Goal: Transaction & Acquisition: Purchase product/service

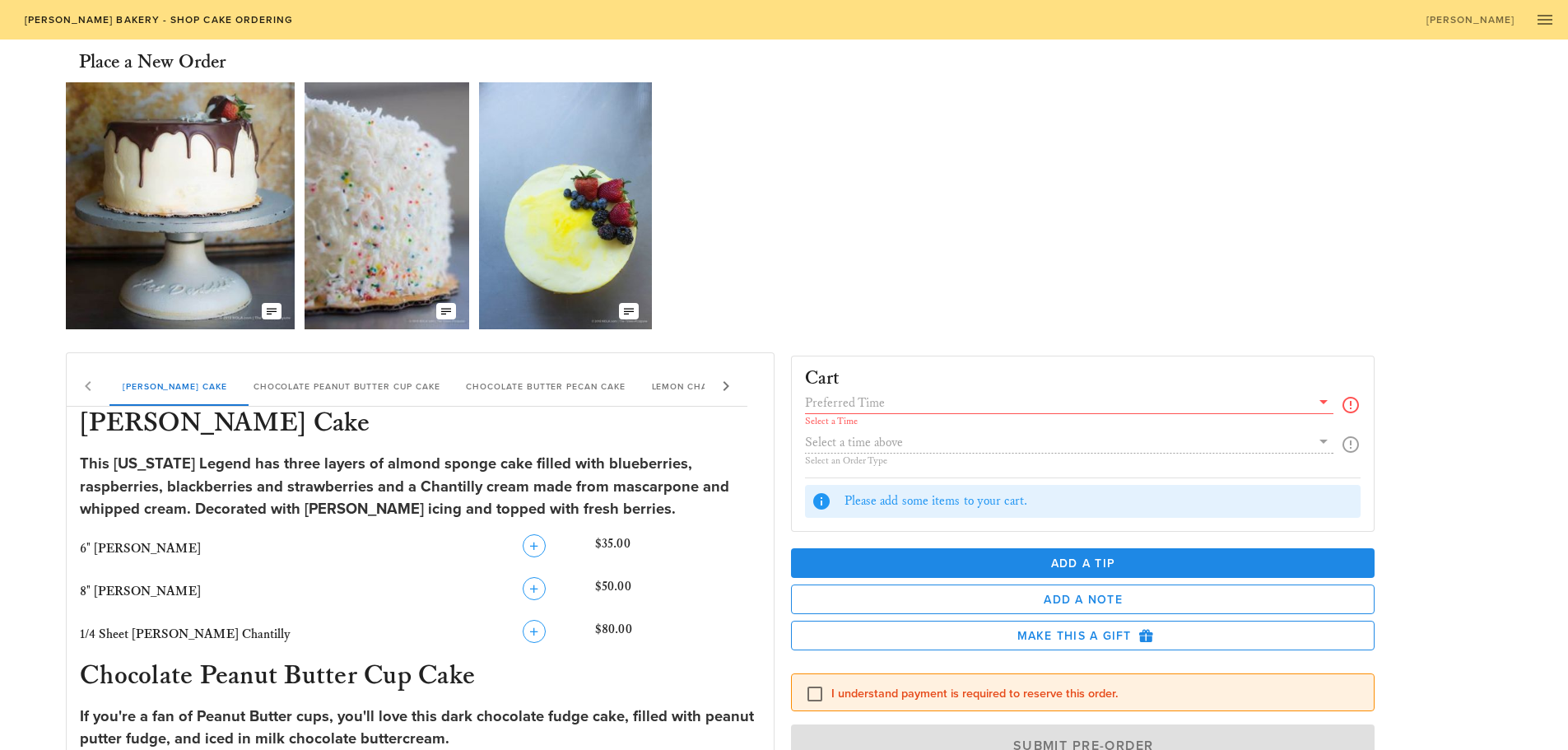
click at [724, 383] on icon at bounding box center [726, 386] width 20 height 20
click at [724, 383] on div "[PERSON_NAME] Chantilly Cake Chocolate Peanut Butter Cup Cake Chocolate Butter …" at bounding box center [406, 386] width 680 height 39
click at [1546, 16] on icon "button" at bounding box center [1546, 20] width 20 height 20
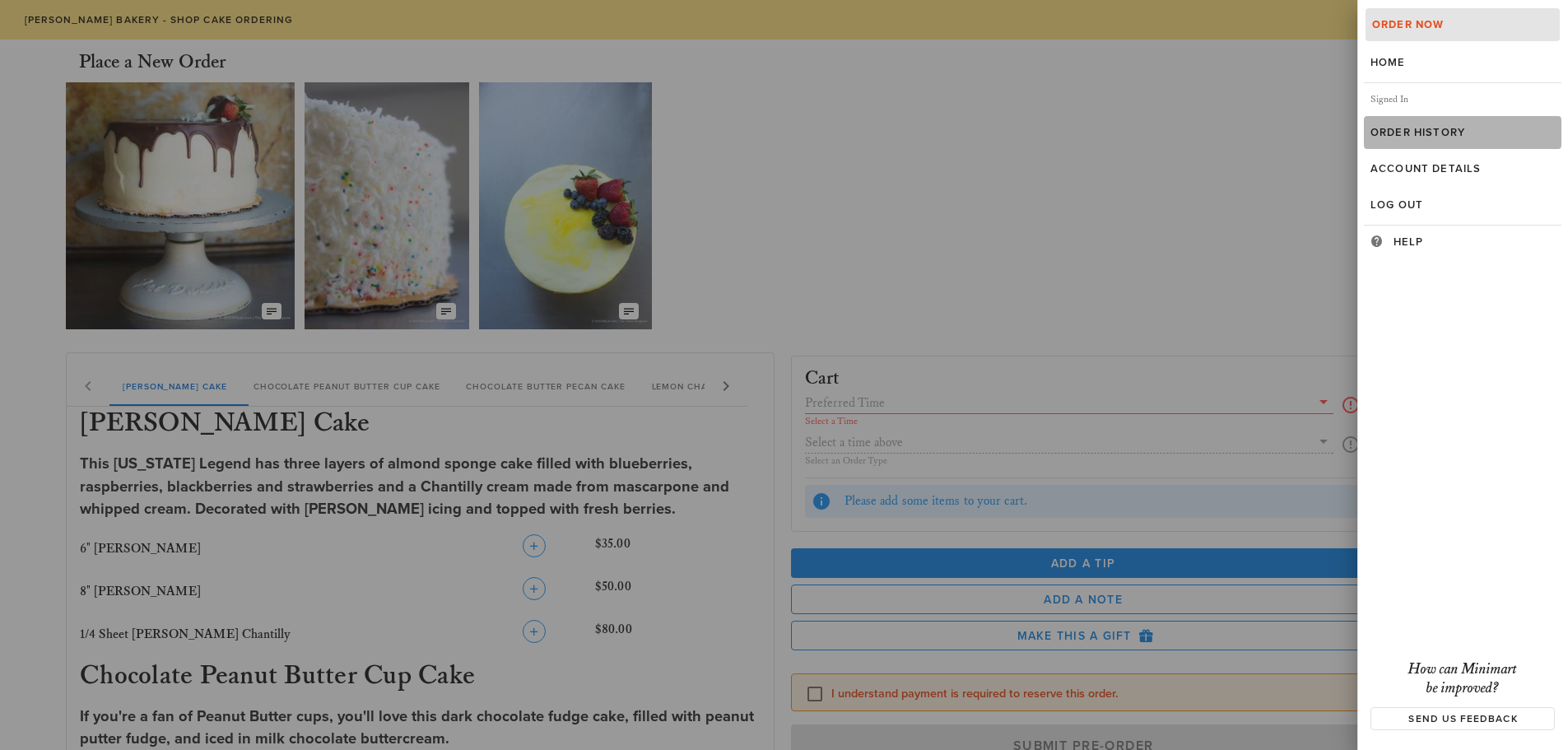
click at [1426, 127] on div "Order History" at bounding box center [1463, 132] width 185 height 13
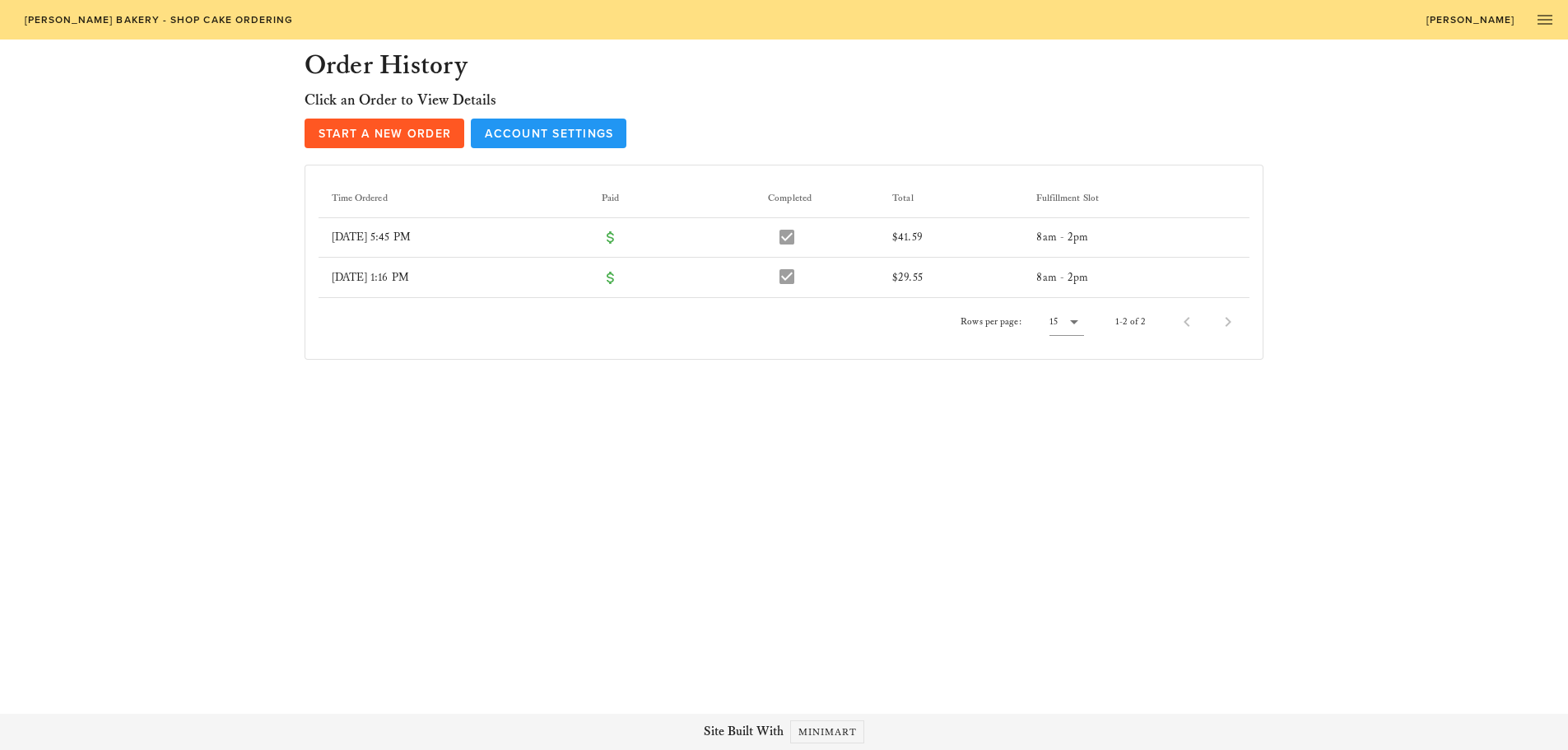
drag, startPoint x: 44, startPoint y: 0, endPoint x: 127, endPoint y: 113, distance: 140.2
click at [127, 113] on div "Order History Click an Order to View Details Start a New Order Account Settings…" at bounding box center [784, 204] width 1469 height 330
click at [1545, 20] on icon "button" at bounding box center [1546, 20] width 20 height 20
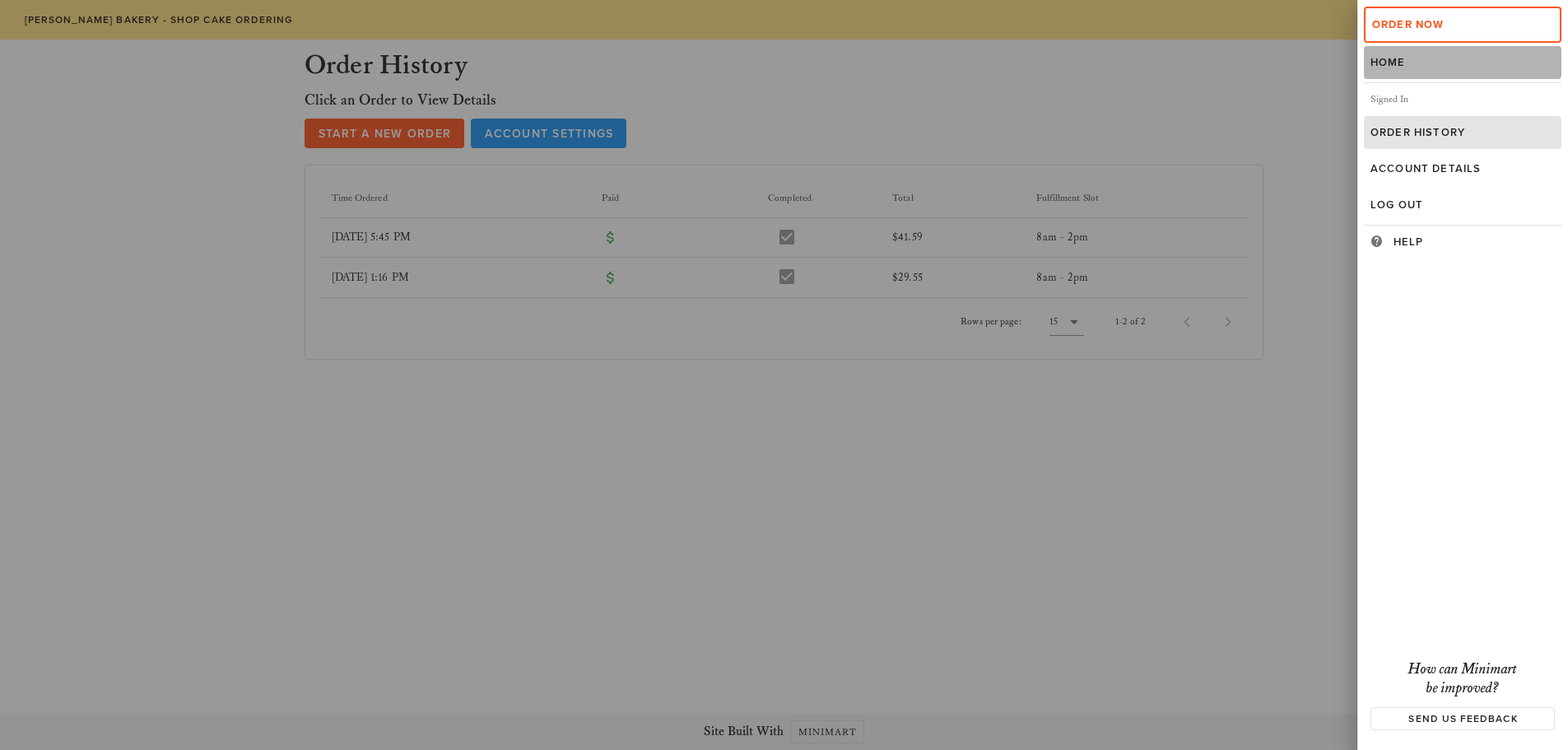
click at [1376, 56] on link "Home" at bounding box center [1463, 62] width 197 height 33
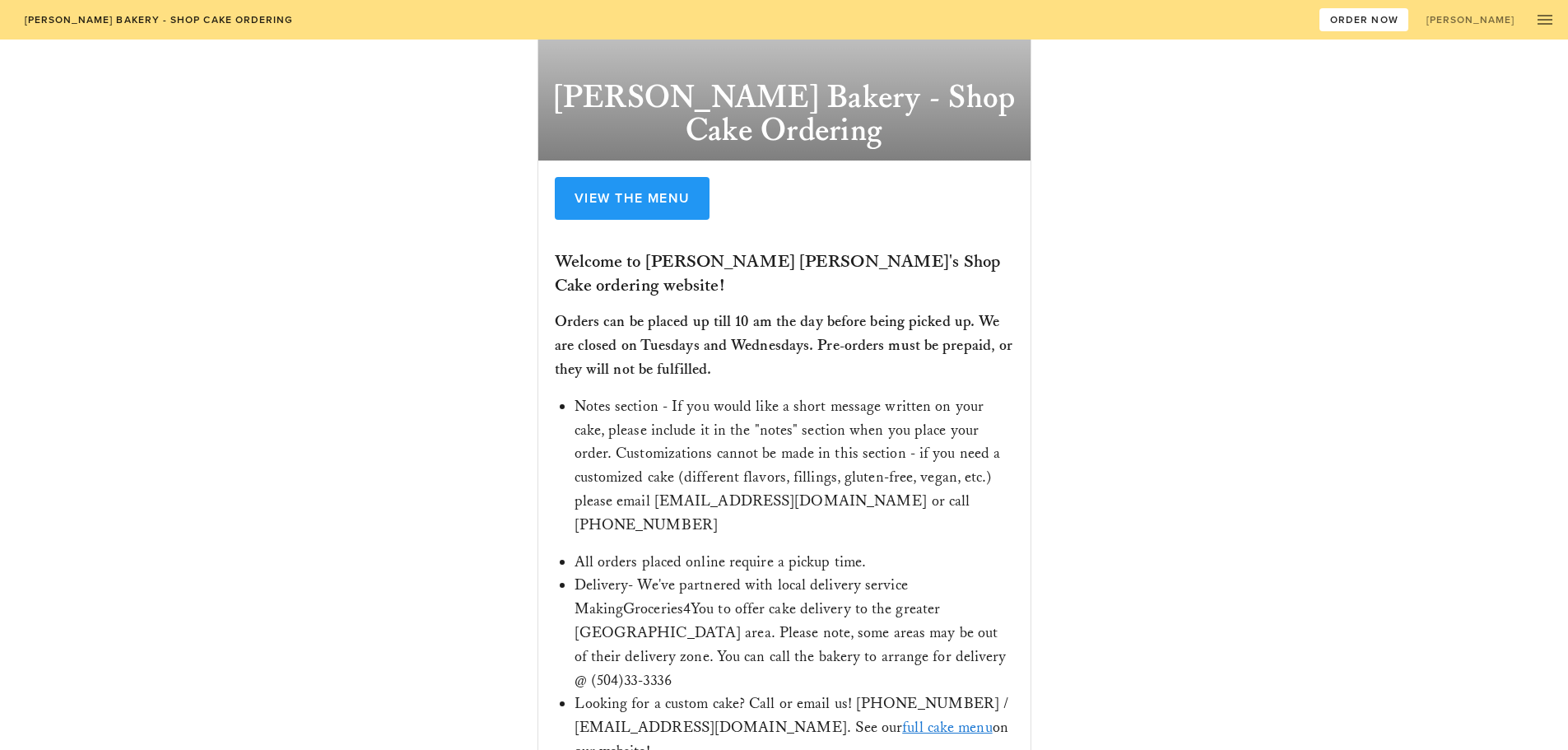
scroll to position [158, 0]
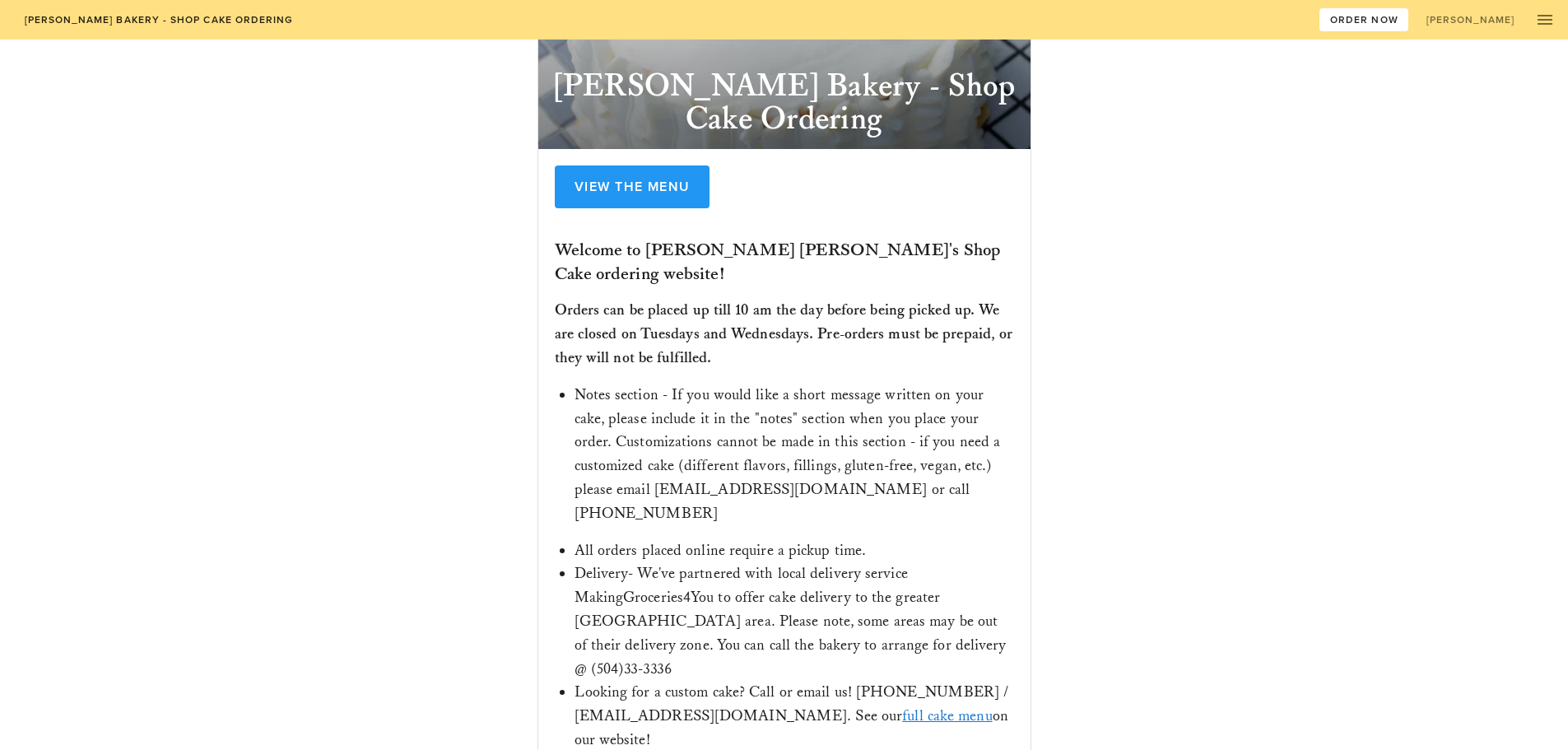
click at [902, 706] on link "full cake menu" at bounding box center [947, 715] width 90 height 19
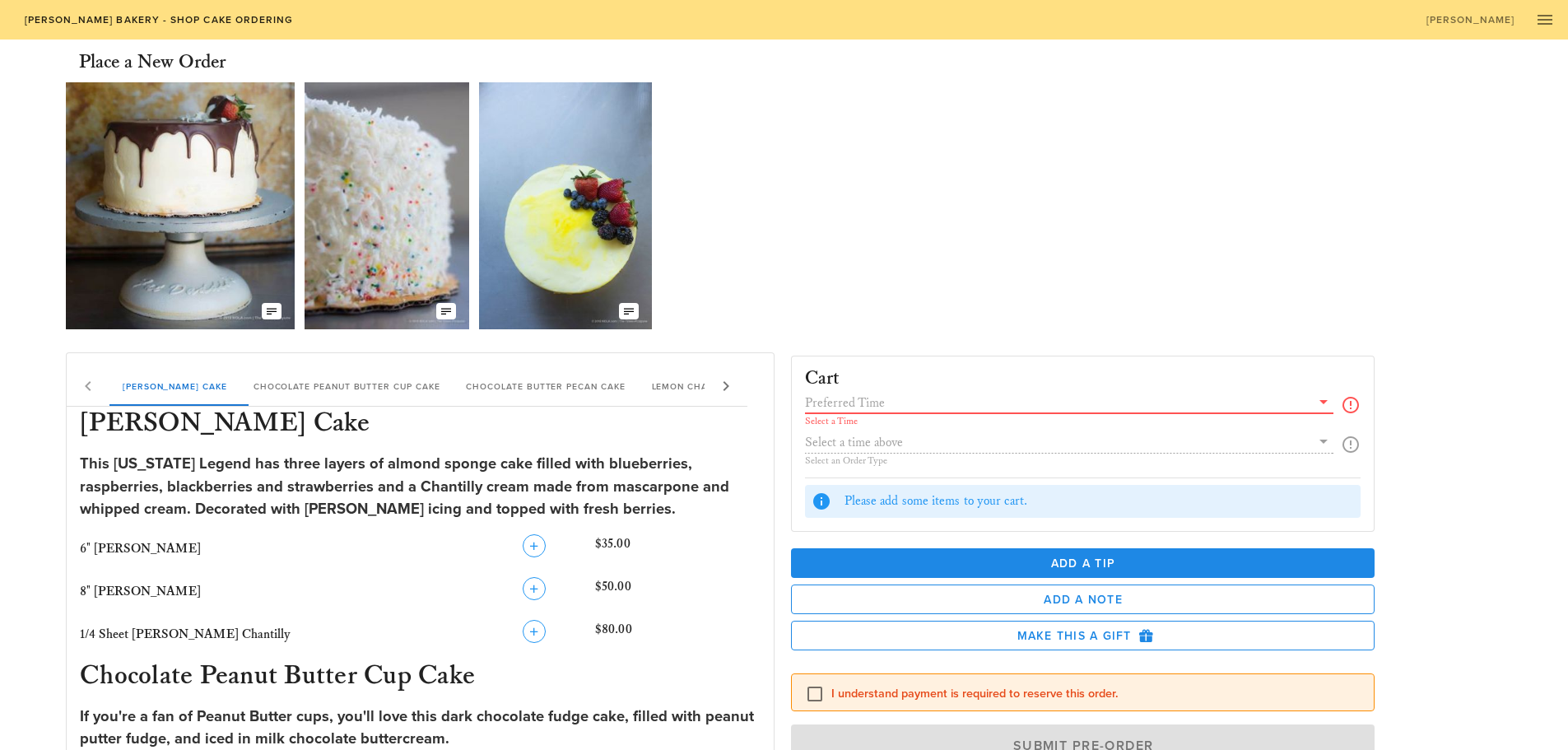
click at [879, 399] on input "text" at bounding box center [1058, 402] width 507 height 22
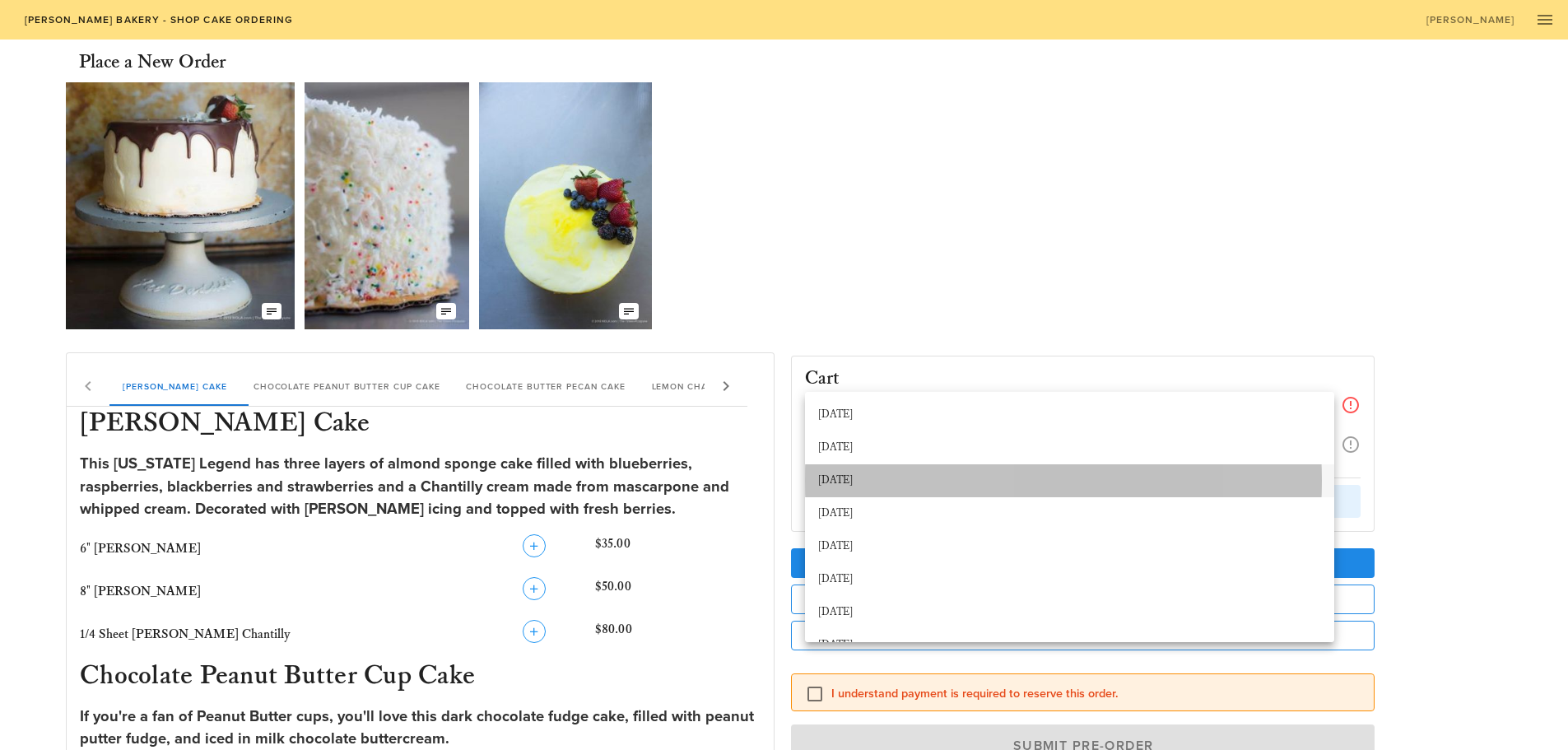
click at [850, 476] on div "October 11th" at bounding box center [1070, 480] width 503 height 13
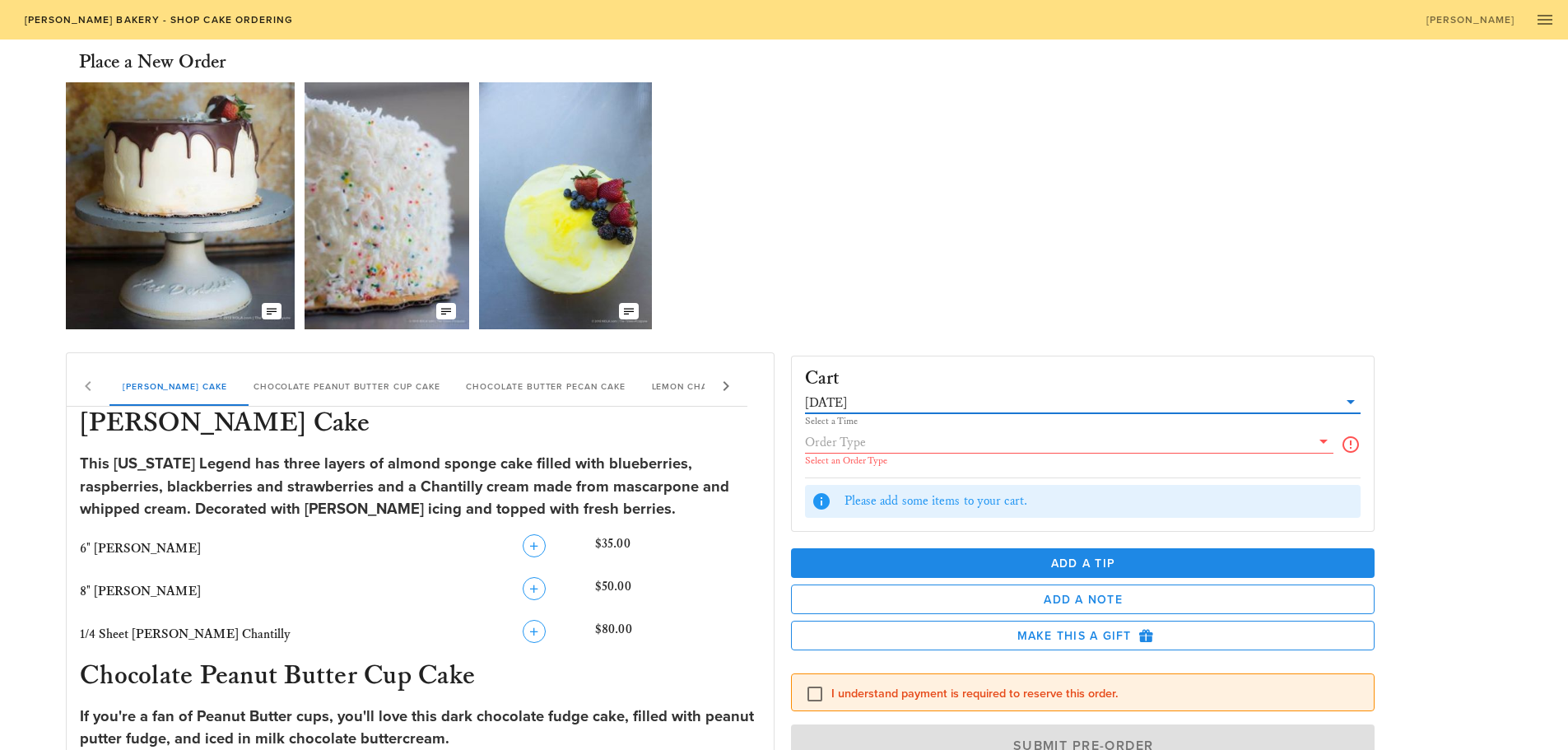
click at [1323, 442] on icon at bounding box center [1324, 441] width 20 height 20
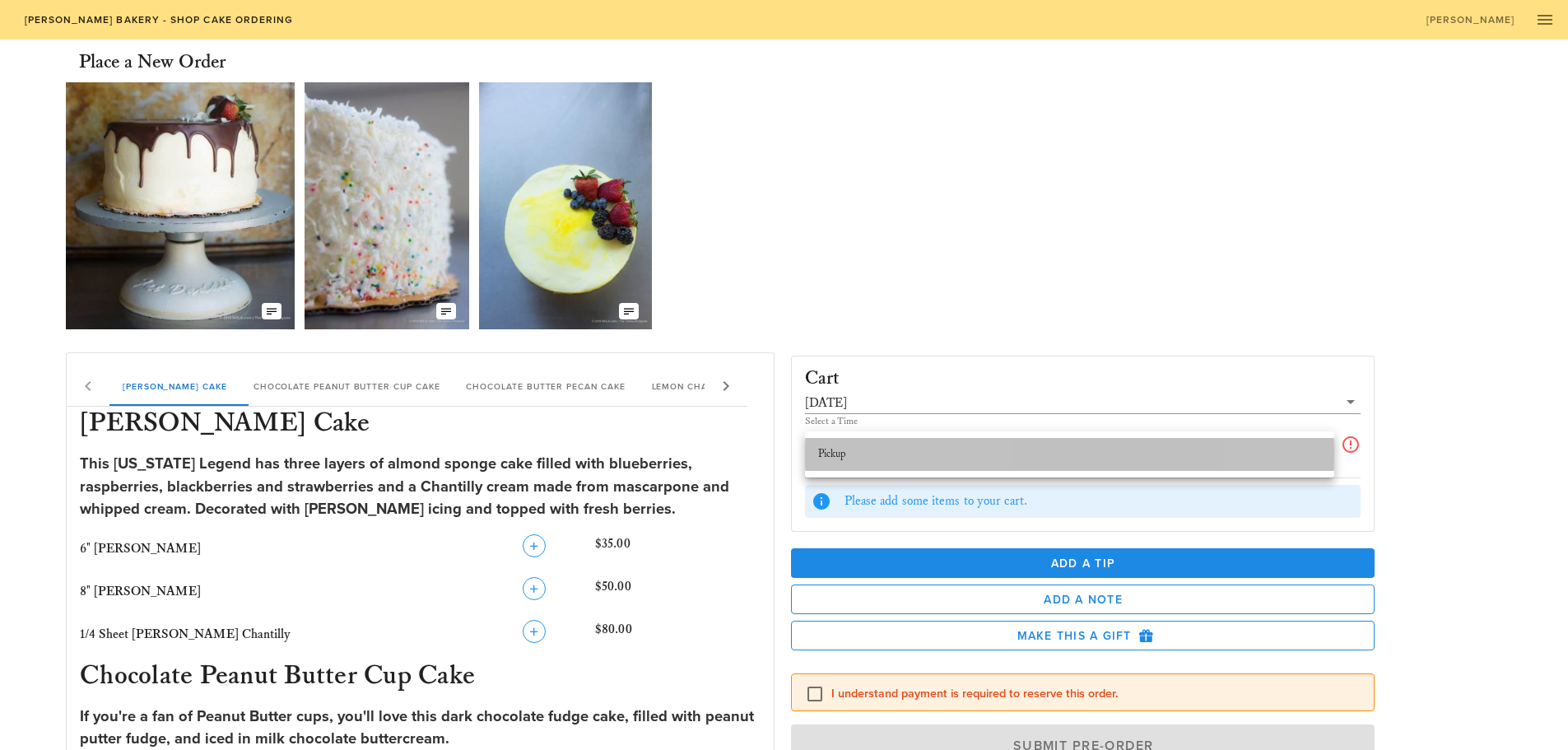
click at [837, 451] on div "Pickup" at bounding box center [1070, 454] width 503 height 13
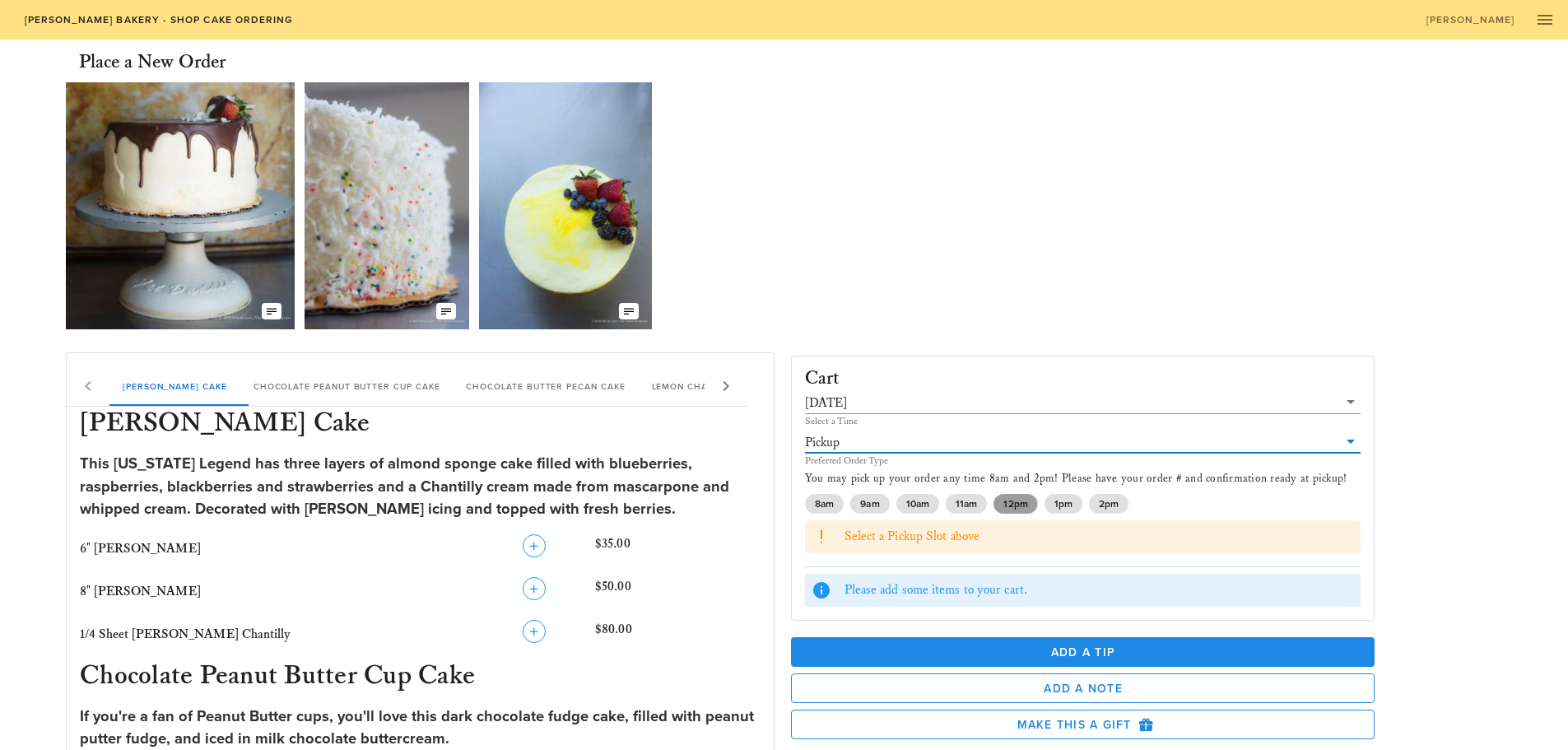
click at [1020, 501] on span "12pm" at bounding box center [1015, 504] width 24 height 20
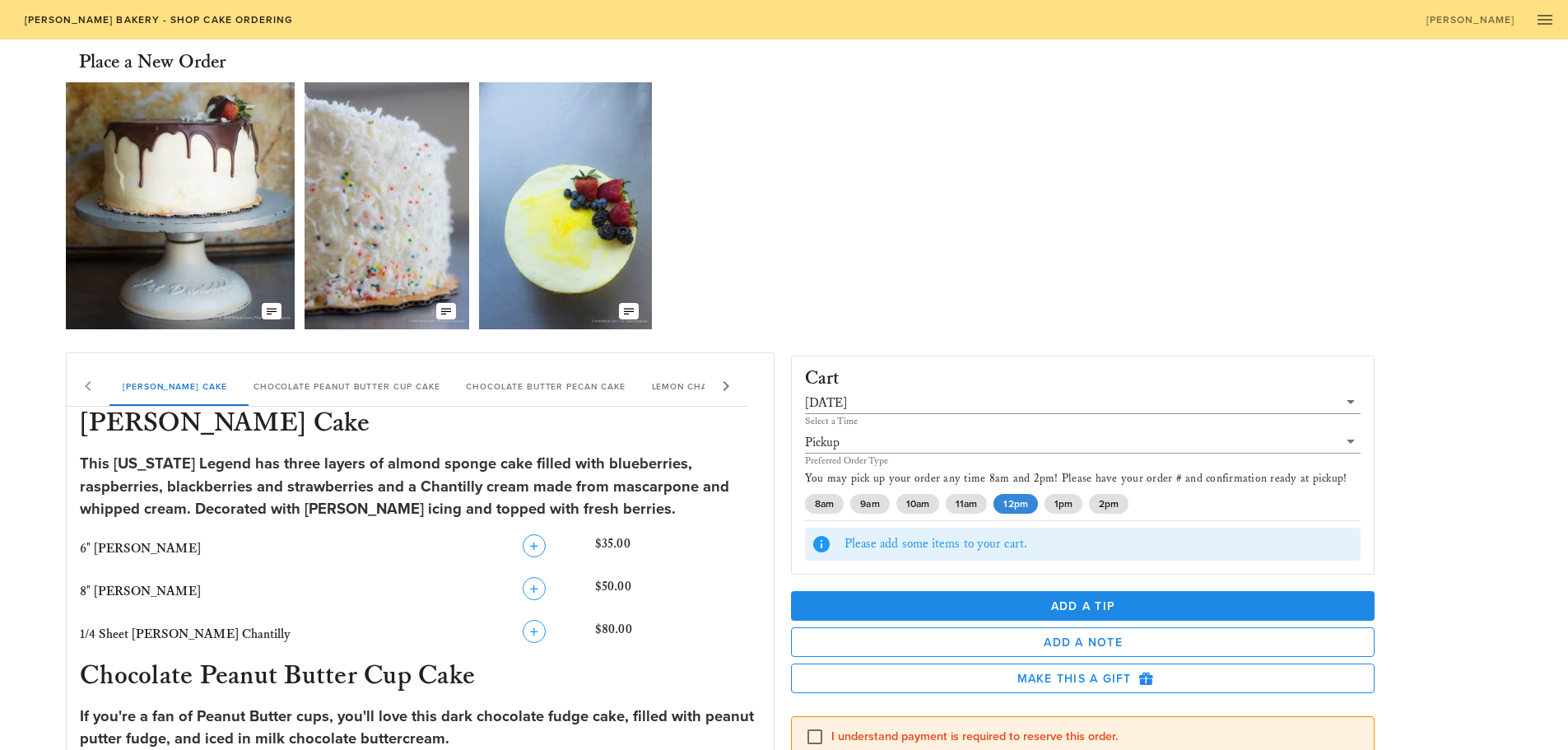
click at [732, 382] on icon at bounding box center [726, 386] width 20 height 20
drag, startPoint x: 84, startPoint y: 0, endPoint x: 25, endPoint y: 82, distance: 101.0
click at [1542, 18] on icon "button" at bounding box center [1546, 20] width 20 height 20
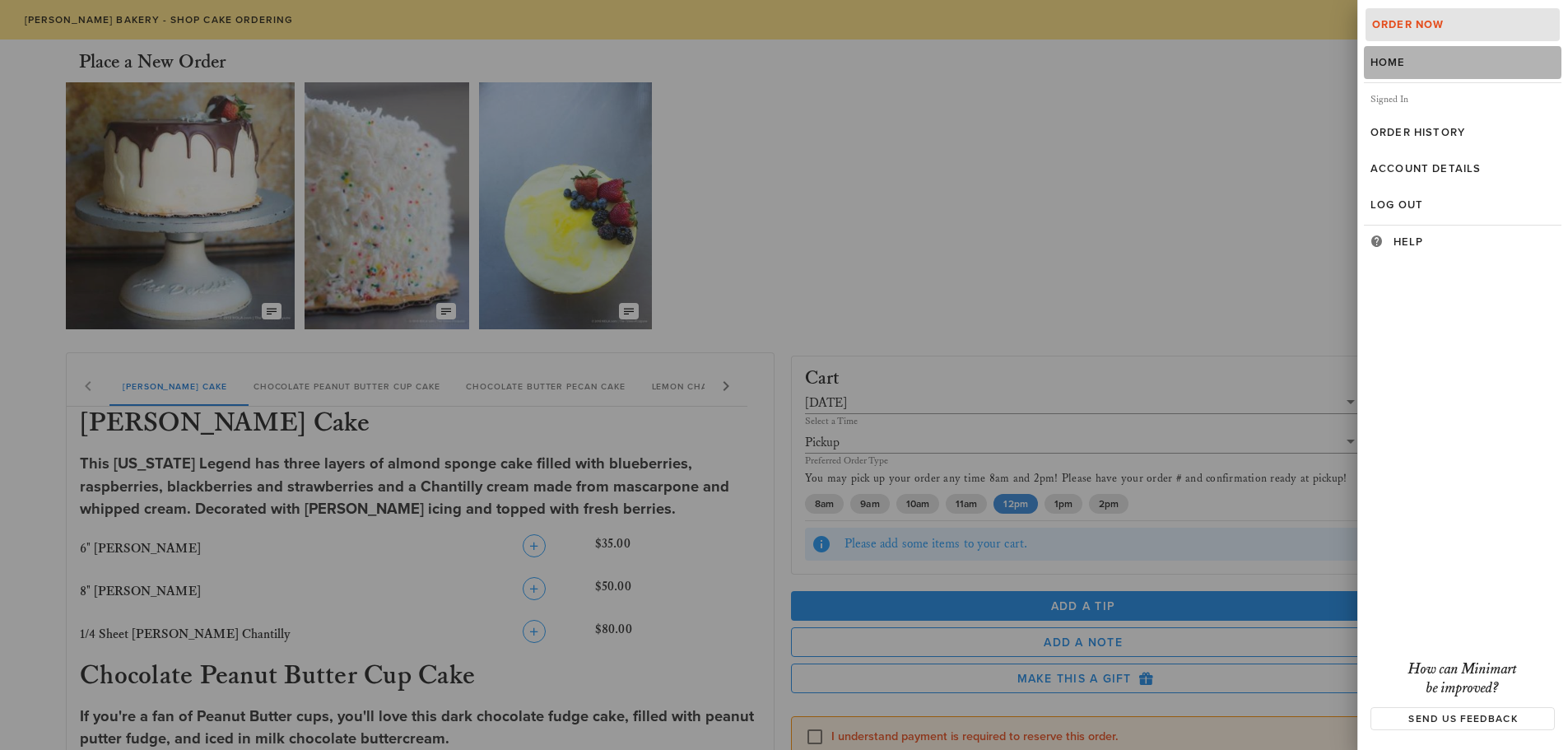
click at [1390, 56] on div "Home" at bounding box center [1463, 62] width 185 height 13
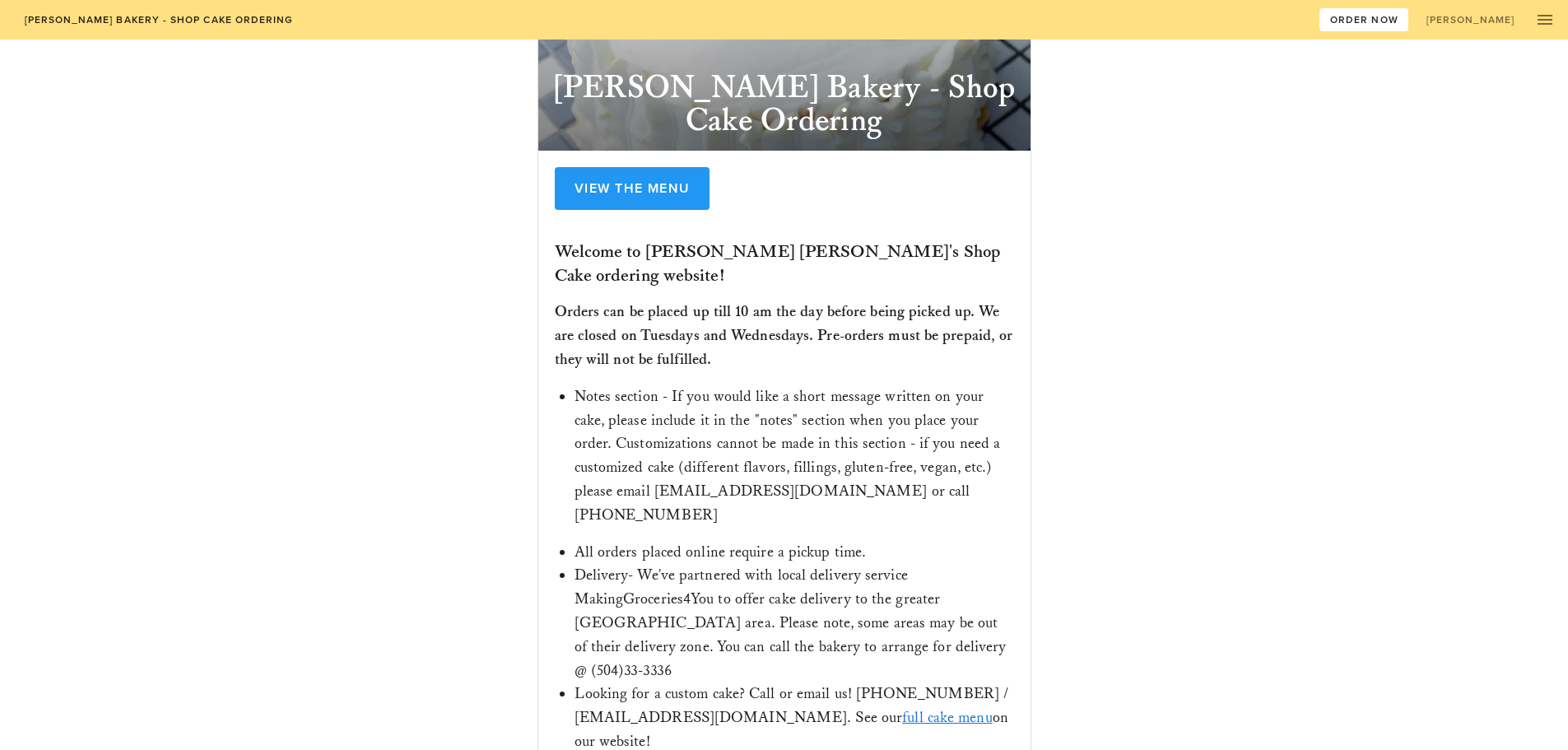
scroll to position [158, 0]
click at [1548, 15] on icon "button" at bounding box center [1546, 20] width 20 height 20
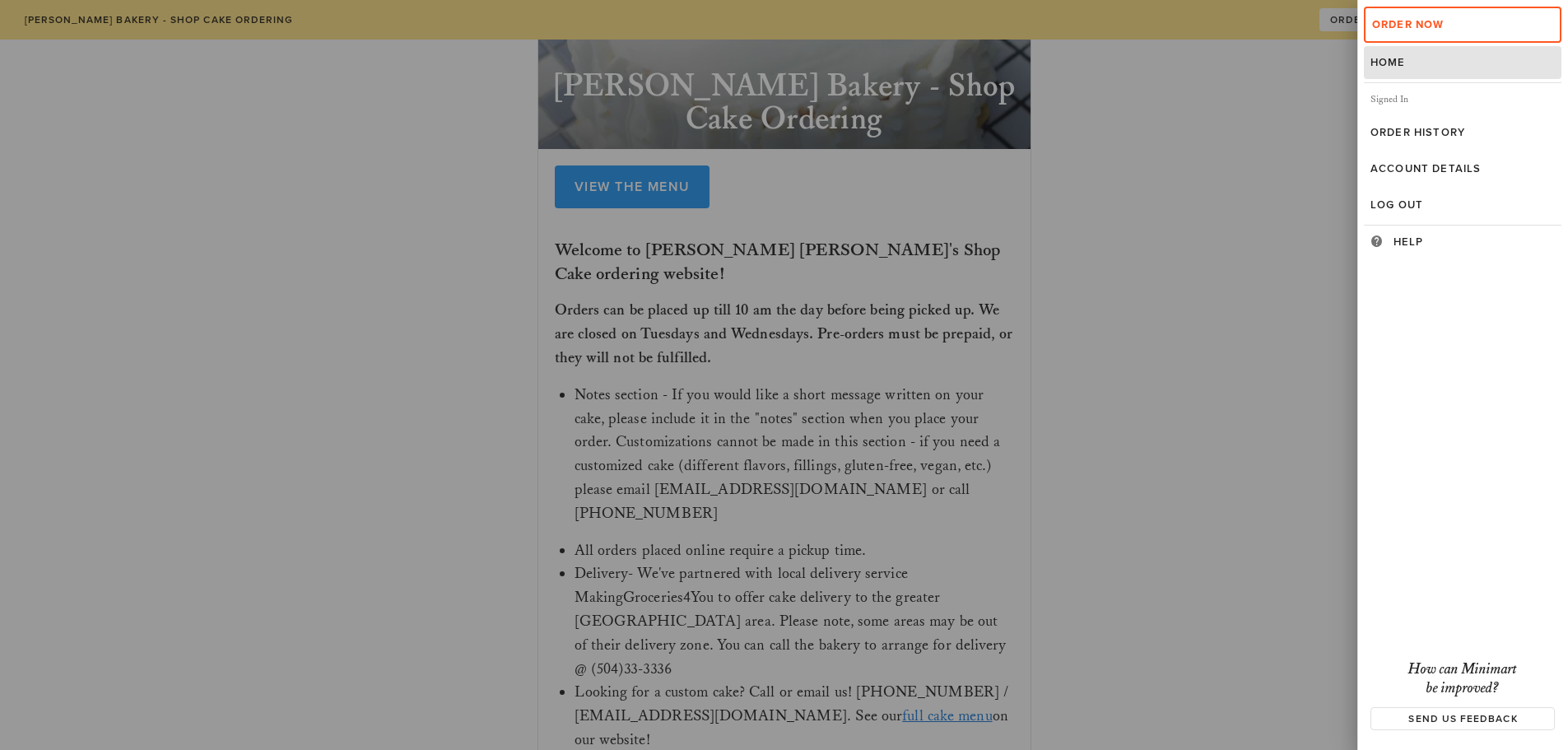
click at [633, 196] on div at bounding box center [784, 375] width 1568 height 750
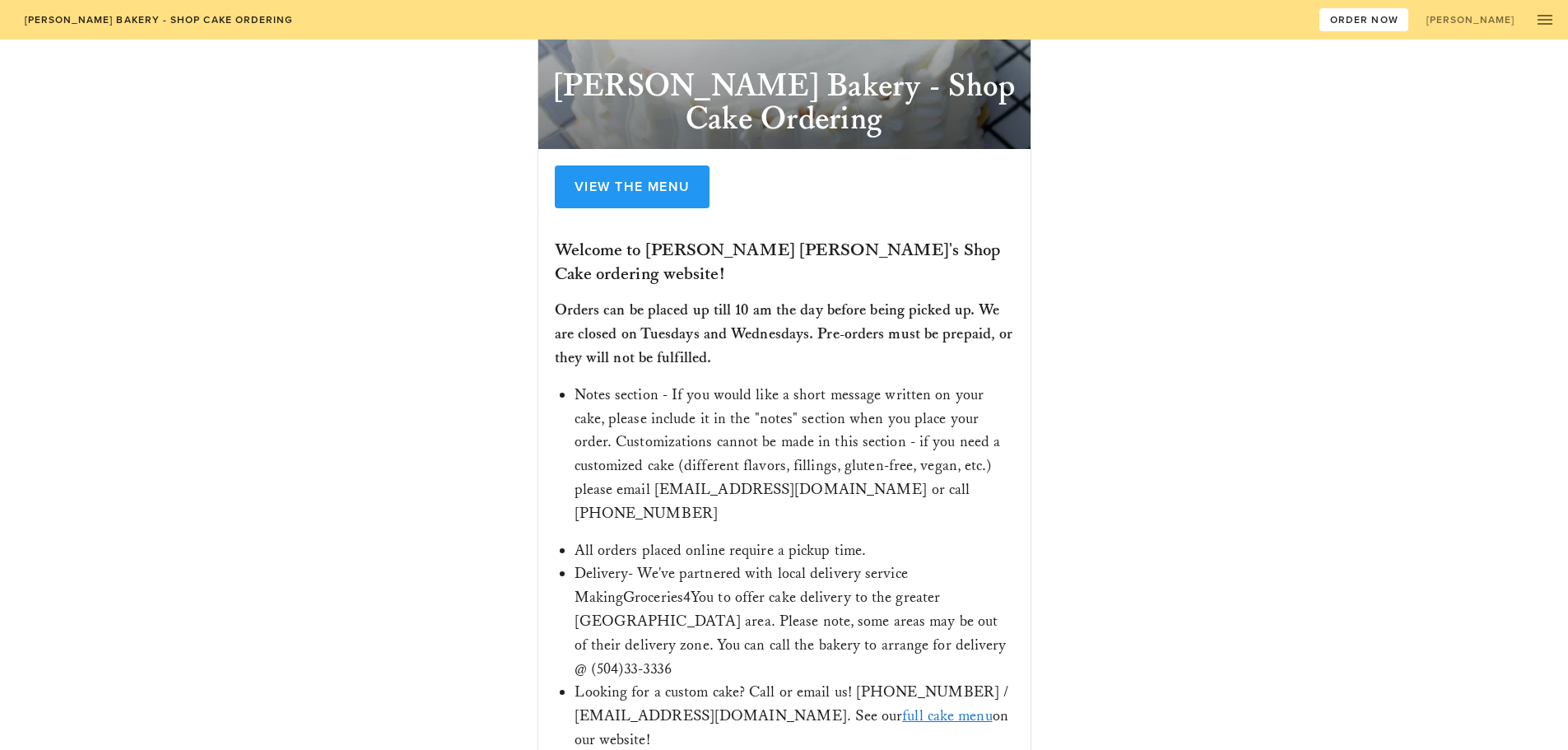
click at [902, 706] on link "full cake menu" at bounding box center [947, 715] width 90 height 19
